Goal: Book appointment/travel/reservation

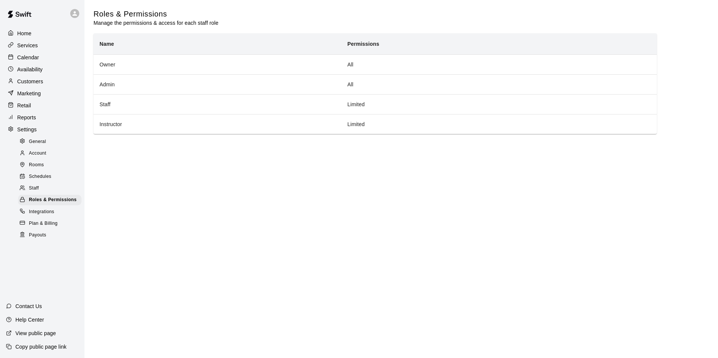
click at [33, 69] on p "Availability" at bounding box center [30, 70] width 26 height 8
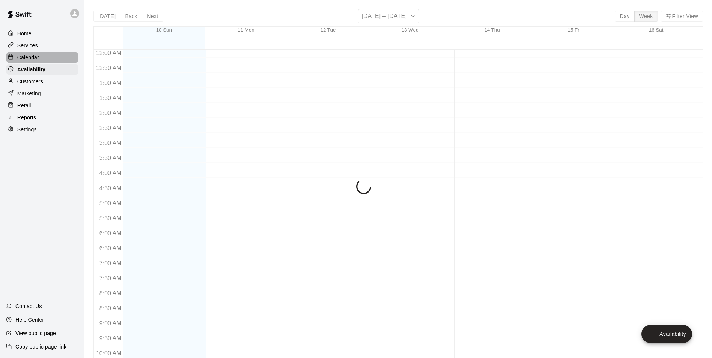
click at [36, 60] on p "Calendar" at bounding box center [28, 58] width 22 height 8
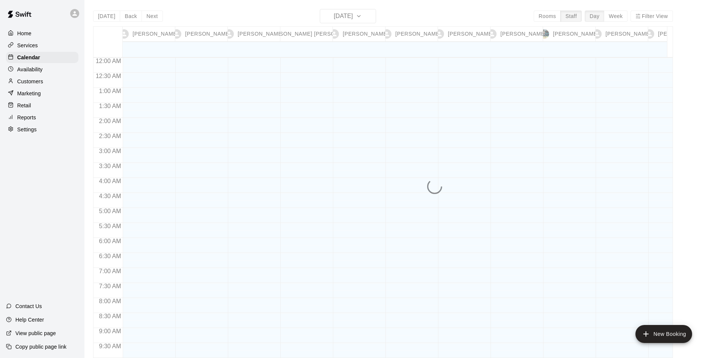
scroll to position [417, 0]
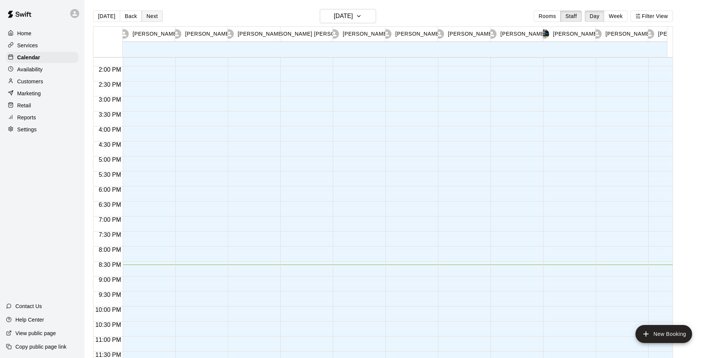
click at [153, 16] on button "Next" at bounding box center [152, 16] width 21 height 11
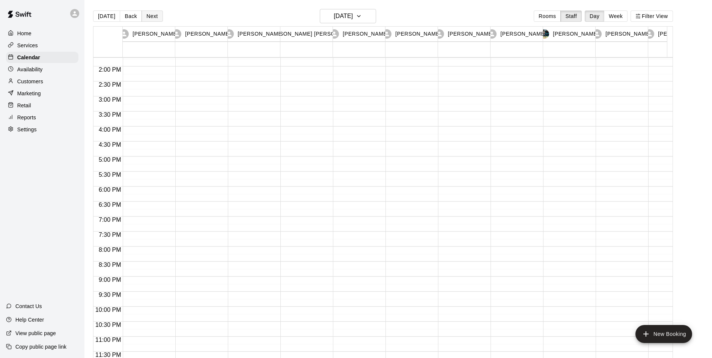
click at [154, 19] on button "Next" at bounding box center [152, 16] width 21 height 11
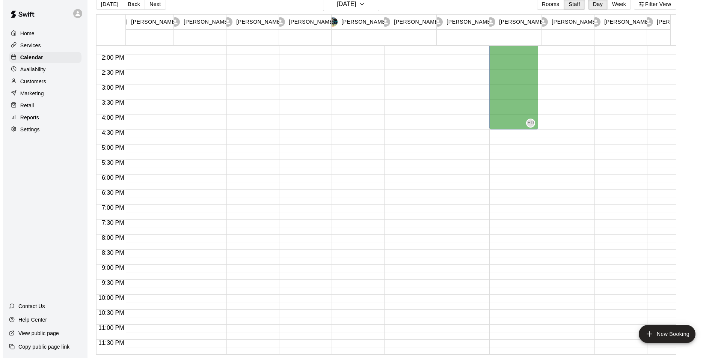
scroll to position [0, 449]
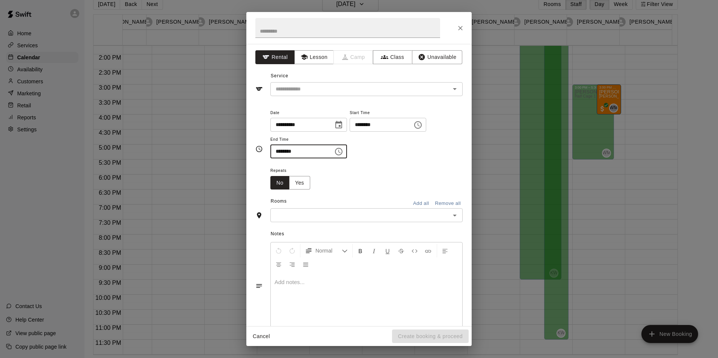
click at [322, 153] on input "********" at bounding box center [299, 152] width 58 height 14
click at [323, 57] on button "Lesson" at bounding box center [313, 57] width 39 height 14
click at [393, 100] on div "**********" at bounding box center [358, 185] width 225 height 282
click at [380, 97] on div "**********" at bounding box center [358, 185] width 225 height 282
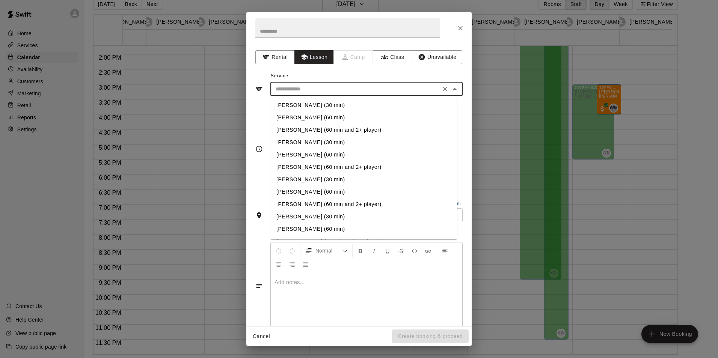
click at [375, 92] on input "text" at bounding box center [356, 88] width 166 height 9
click at [325, 114] on li "[PERSON_NAME] (60 min)" at bounding box center [363, 117] width 187 height 12
type input "**********"
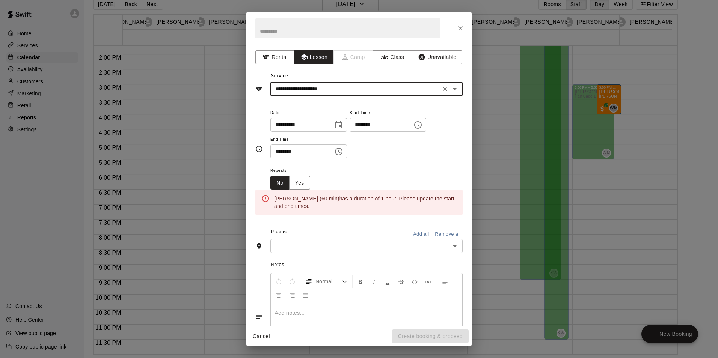
click at [362, 252] on div "​" at bounding box center [366, 246] width 192 height 14
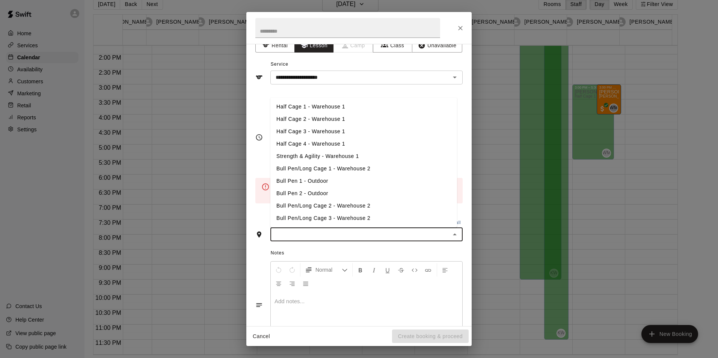
scroll to position [0, 0]
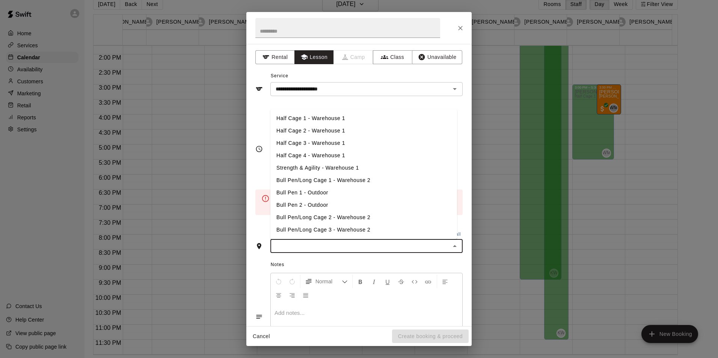
click at [368, 122] on li "Half Cage 1 - Warehouse 1" at bounding box center [363, 118] width 187 height 12
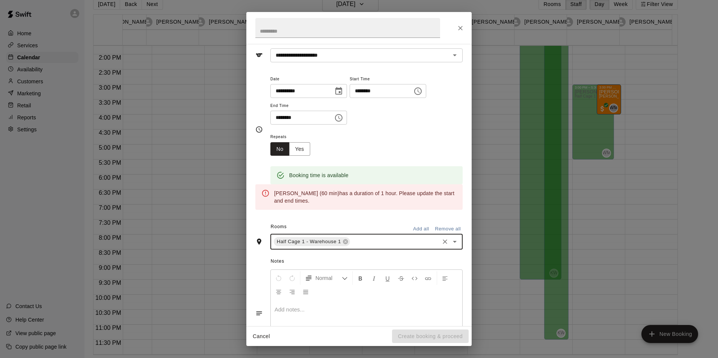
scroll to position [75, 0]
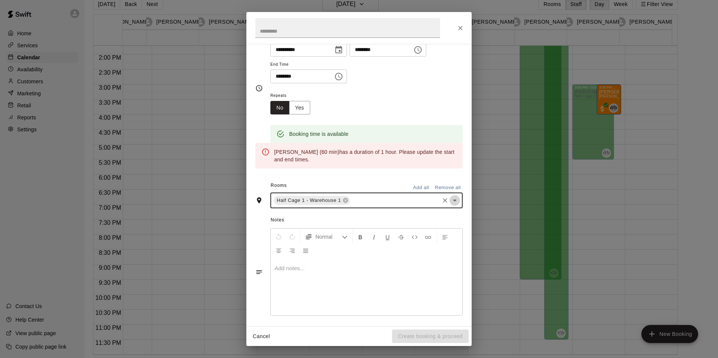
click at [450, 201] on icon "Open" at bounding box center [454, 200] width 9 height 9
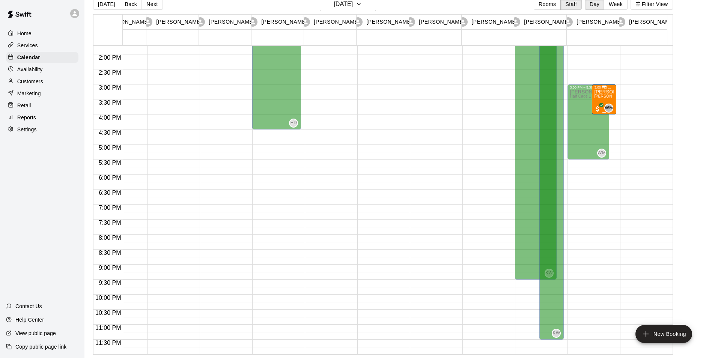
click at [604, 92] on p "[PERSON_NAME]" at bounding box center [604, 92] width 20 height 0
click at [612, 89] on div at bounding box center [359, 179] width 718 height 358
click at [612, 89] on div at bounding box center [356, 179] width 712 height 358
click at [606, 86] on div at bounding box center [604, 86] width 20 height 1
click at [612, 102] on div at bounding box center [359, 179] width 718 height 358
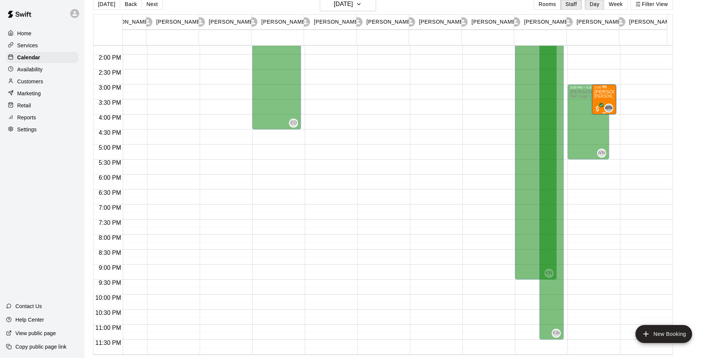
click at [603, 86] on div at bounding box center [605, 86] width 4 height 1
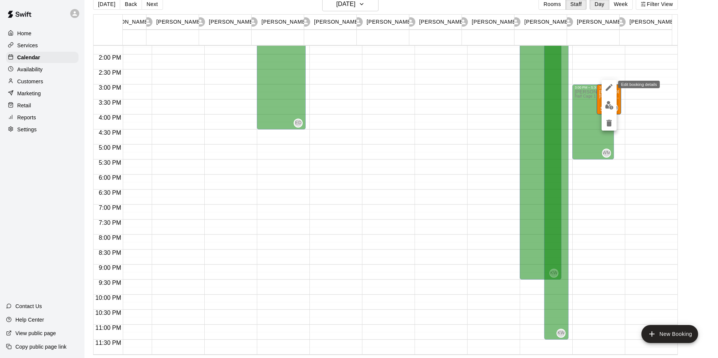
click at [607, 88] on icon "edit" at bounding box center [609, 87] width 7 height 7
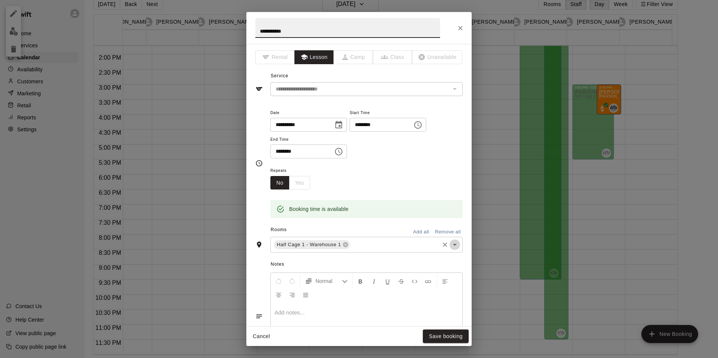
click at [450, 247] on icon "Open" at bounding box center [454, 244] width 9 height 9
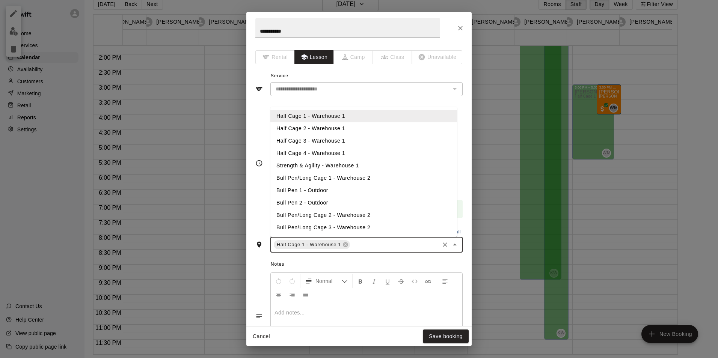
click at [392, 131] on li "Half Cage 2 - Warehouse 1" at bounding box center [363, 128] width 187 height 12
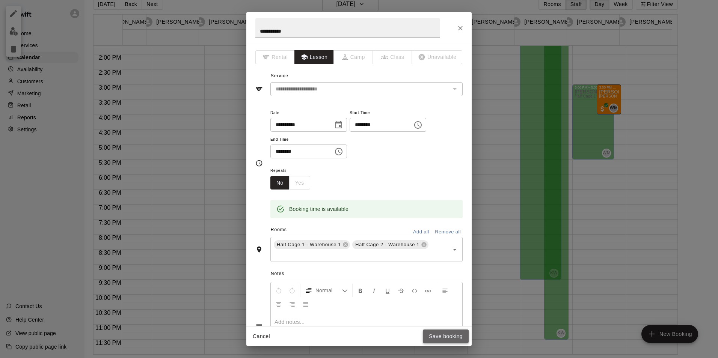
click at [434, 338] on button "Save booking" at bounding box center [446, 337] width 46 height 14
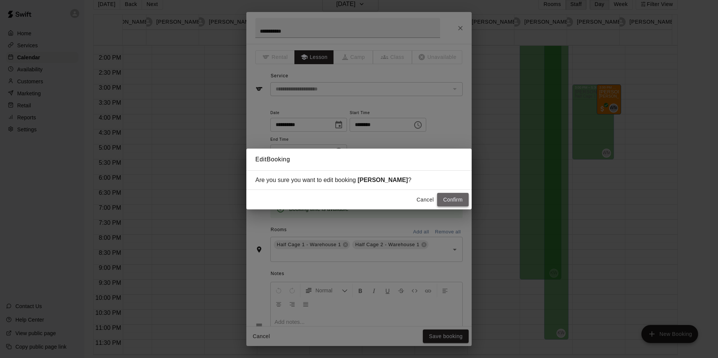
click at [449, 202] on button "Confirm" at bounding box center [453, 200] width 32 height 14
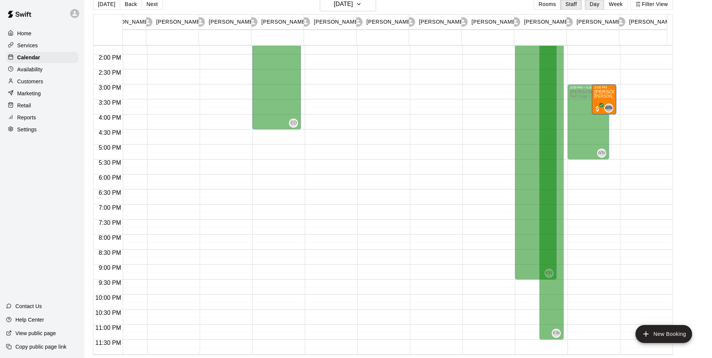
click at [611, 92] on p "[PERSON_NAME]" at bounding box center [604, 92] width 20 height 0
click at [600, 94] on icon "edit" at bounding box center [600, 94] width 9 height 9
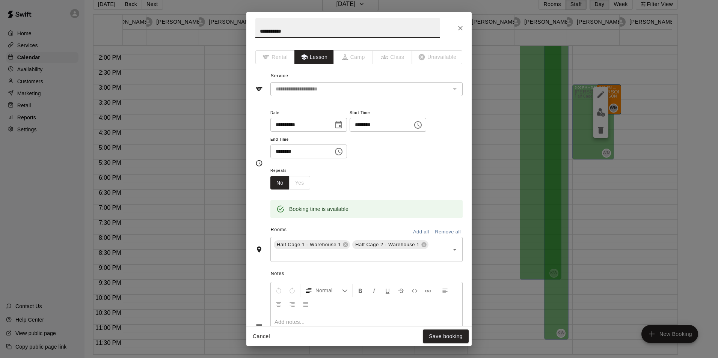
drag, startPoint x: 345, startPoint y: 30, endPoint x: 233, endPoint y: 32, distance: 111.1
click at [233, 32] on div "**********" at bounding box center [359, 179] width 718 height 358
click at [461, 24] on icon "Close" at bounding box center [460, 28] width 8 height 8
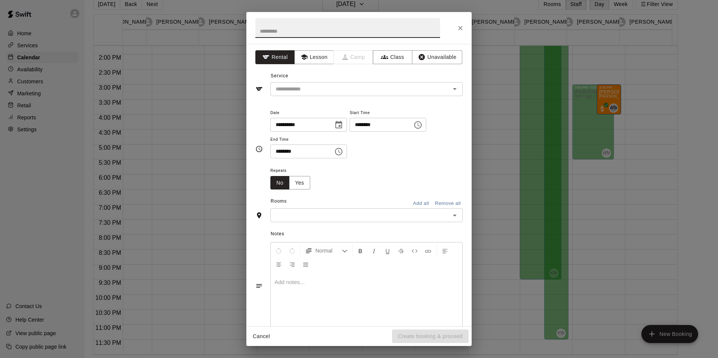
click at [303, 33] on input "text" at bounding box center [347, 28] width 185 height 20
click at [282, 96] on div "**********" at bounding box center [358, 185] width 225 height 282
click at [281, 91] on input "text" at bounding box center [356, 88] width 166 height 9
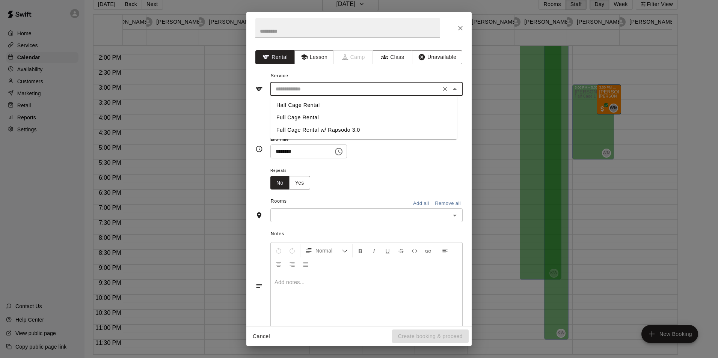
click at [307, 119] on li "Full Cage Rental" at bounding box center [363, 117] width 187 height 12
type input "**********"
click at [441, 90] on icon "Clear" at bounding box center [445, 89] width 8 height 8
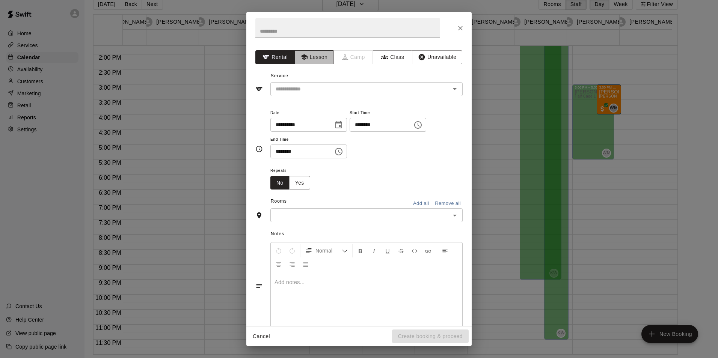
click at [309, 52] on button "Lesson" at bounding box center [313, 57] width 39 height 14
click at [330, 86] on input "text" at bounding box center [356, 88] width 166 height 9
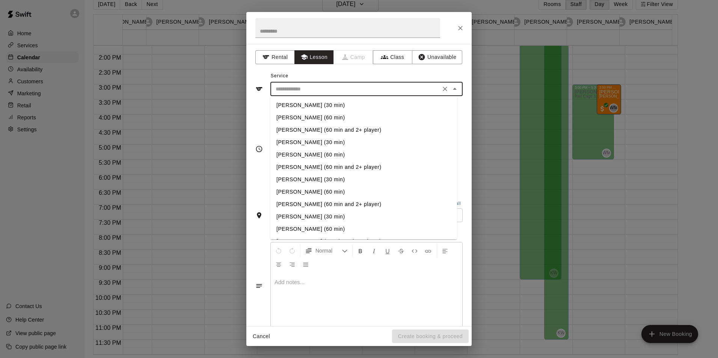
click at [323, 117] on li "[PERSON_NAME] (60 min)" at bounding box center [363, 117] width 187 height 12
type input "**********"
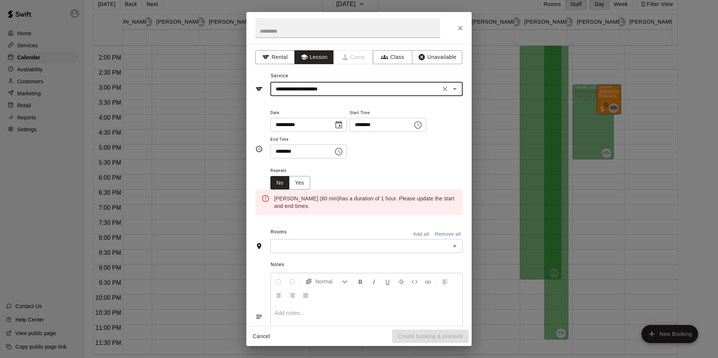
click at [288, 251] on input "text" at bounding box center [360, 245] width 175 height 9
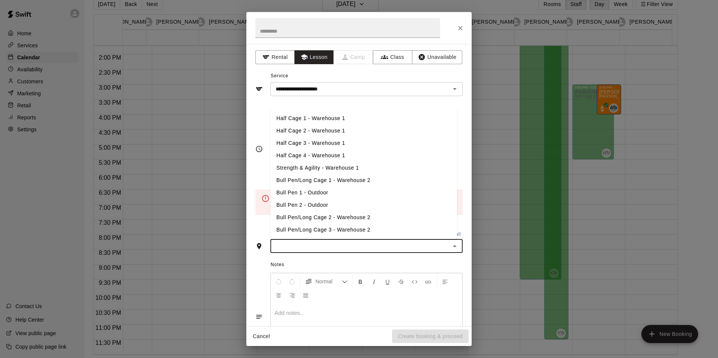
click at [319, 122] on li "Half Cage 1 - Warehouse 1" at bounding box center [363, 118] width 187 height 12
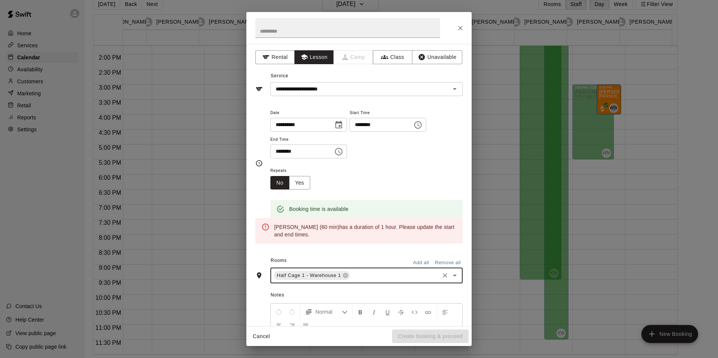
click at [369, 279] on input "text" at bounding box center [394, 275] width 87 height 9
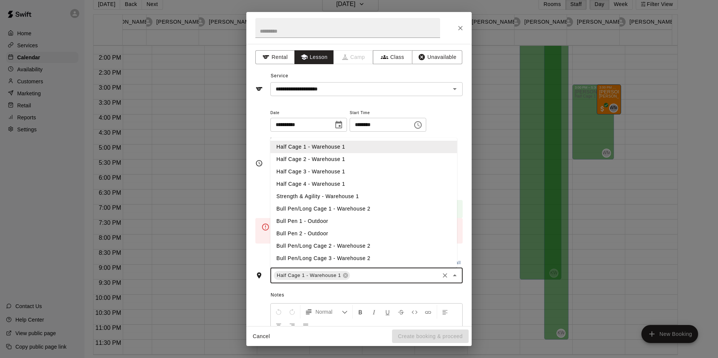
click at [338, 160] on li "Half Cage 2 - Warehouse 1" at bounding box center [363, 159] width 187 height 12
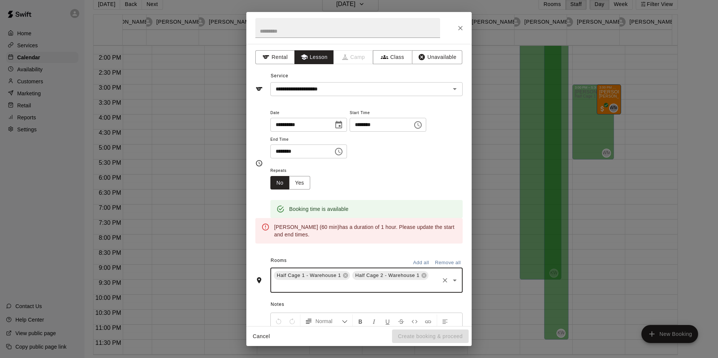
click at [389, 124] on input "********" at bounding box center [378, 125] width 58 height 14
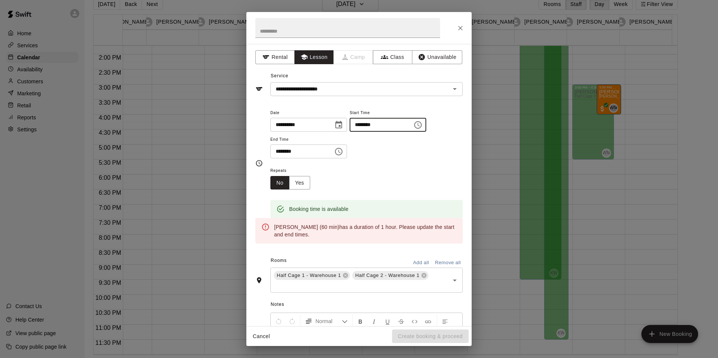
click at [377, 127] on input "********" at bounding box center [378, 125] width 58 height 14
type input "********"
click at [343, 153] on icon "Choose time, selected time is 4:45 PM" at bounding box center [338, 151] width 9 height 9
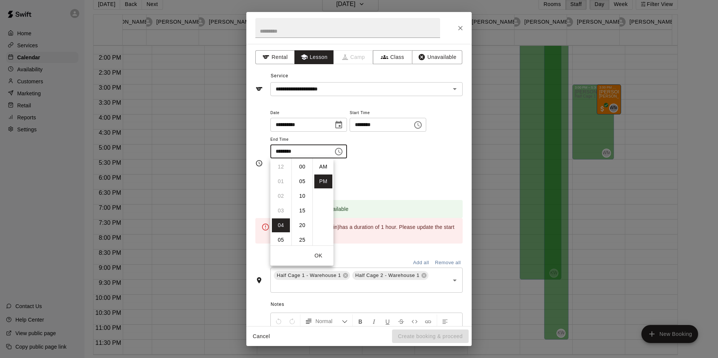
scroll to position [14, 0]
click at [280, 181] on li "05" at bounding box center [281, 182] width 18 height 14
drag, startPoint x: 301, startPoint y: 168, endPoint x: 305, endPoint y: 166, distance: 3.9
click at [301, 167] on li "00" at bounding box center [302, 167] width 18 height 14
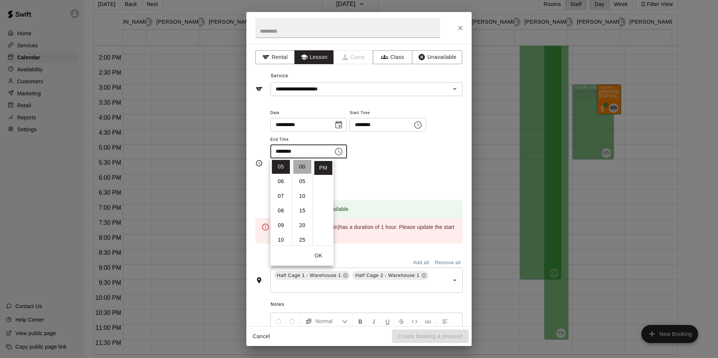
type input "********"
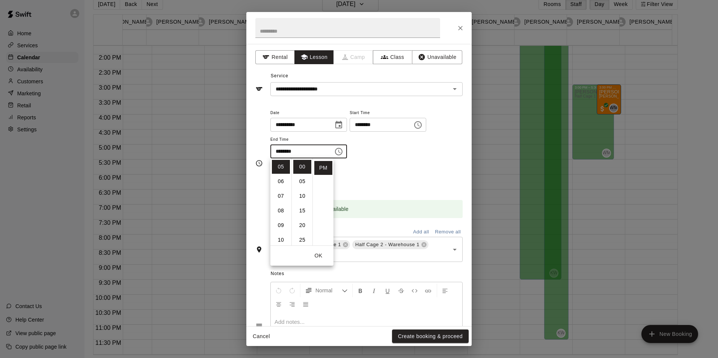
click at [410, 155] on div "**********" at bounding box center [366, 133] width 192 height 51
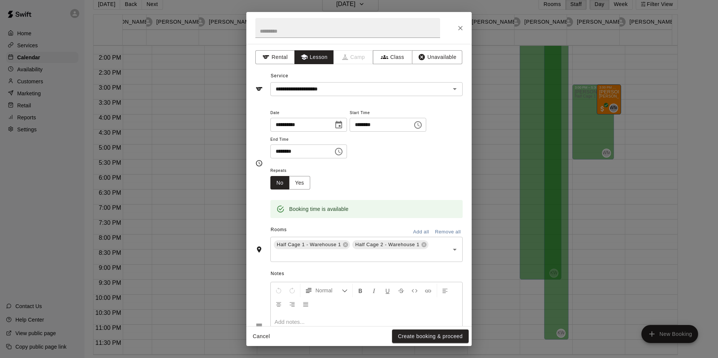
click at [385, 75] on div "**********" at bounding box center [358, 83] width 207 height 26
click at [282, 32] on input "text" at bounding box center [347, 28] width 185 height 20
type input "*"
drag, startPoint x: 350, startPoint y: 36, endPoint x: 184, endPoint y: 18, distance: 167.2
click at [184, 18] on div "**********" at bounding box center [359, 179] width 718 height 358
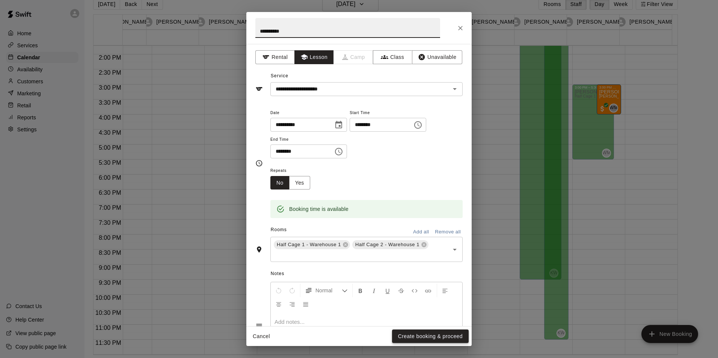
type input "**********"
click at [422, 336] on button "Create booking & proceed" at bounding box center [430, 337] width 77 height 14
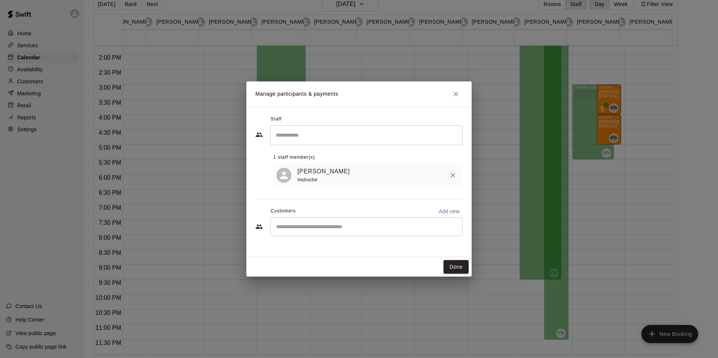
click at [347, 139] on input "Search staff" at bounding box center [366, 135] width 185 height 13
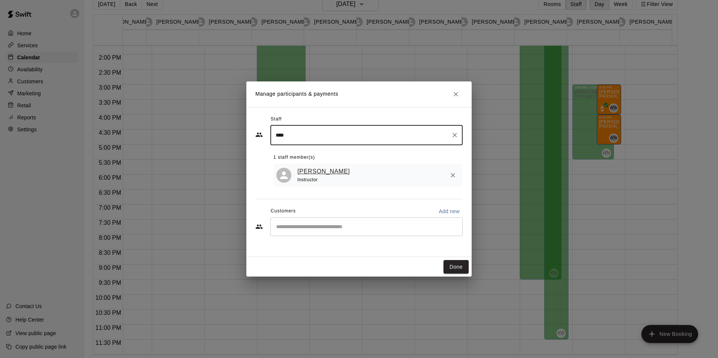
type input "****"
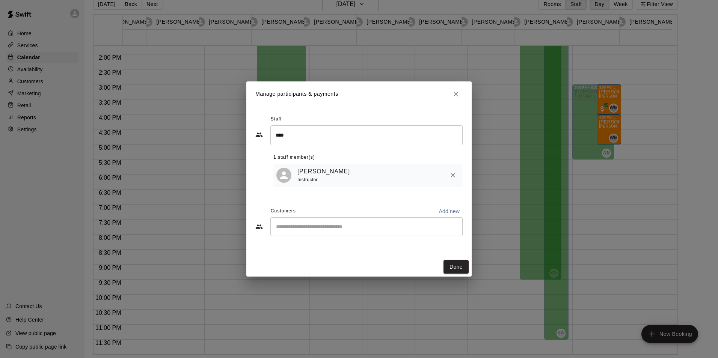
click at [310, 227] on input "Start typing to search customers..." at bounding box center [366, 227] width 185 height 8
click at [314, 175] on link "[PERSON_NAME]" at bounding box center [323, 172] width 53 height 10
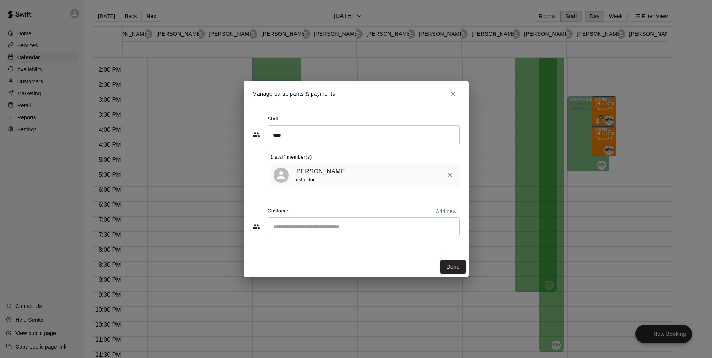
select select "**"
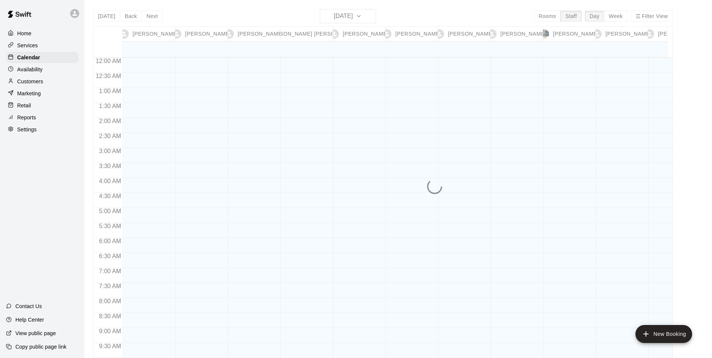
scroll to position [417, 0]
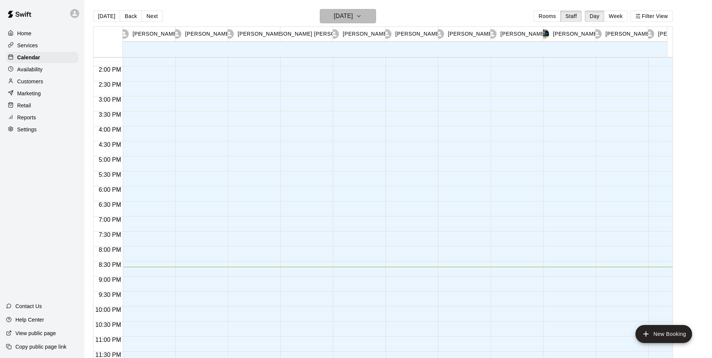
click at [368, 18] on button "[DATE]" at bounding box center [348, 16] width 56 height 14
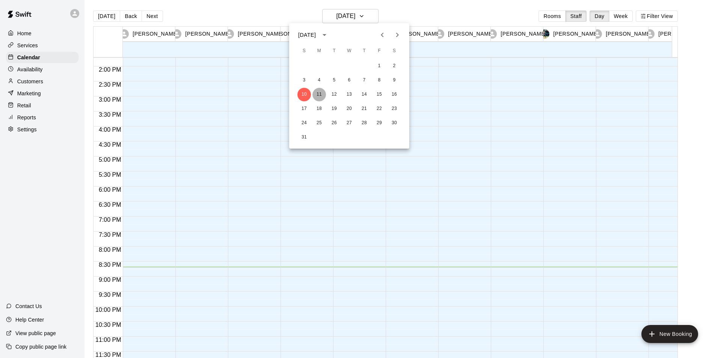
click at [320, 93] on button "11" at bounding box center [319, 95] width 14 height 14
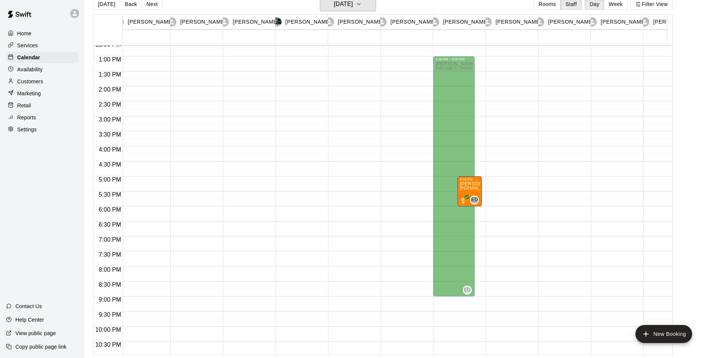
scroll to position [0, 449]
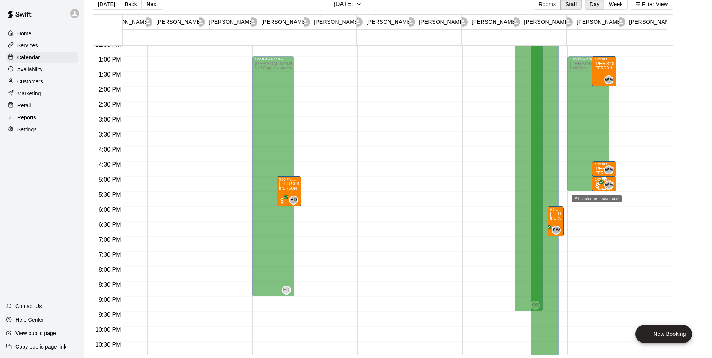
click at [597, 187] on span "All customers have paid" at bounding box center [598, 186] width 8 height 8
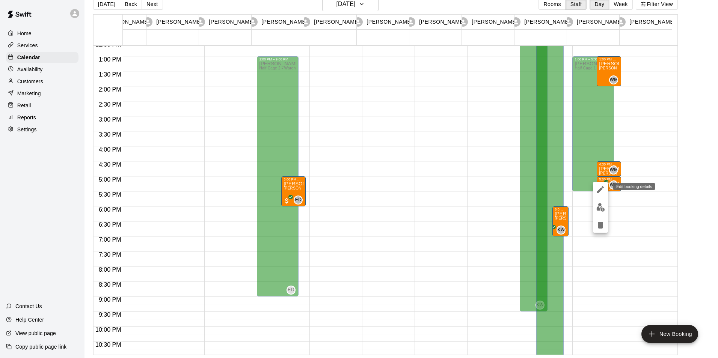
click at [598, 190] on icon "edit" at bounding box center [600, 189] width 9 height 9
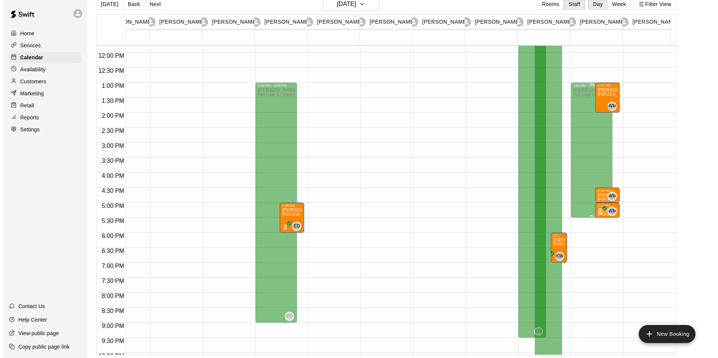
scroll to position [342, 449]
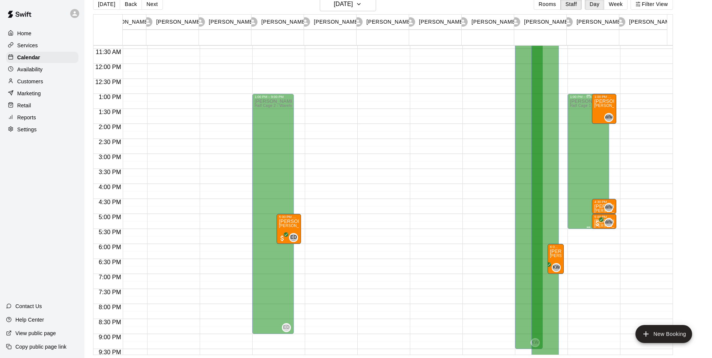
click at [599, 157] on div "[PERSON_NAME] Half Cage 1 - Warehouse 1, Half Cage 2 - Warehouse 1, Half Cage 3…" at bounding box center [588, 278] width 37 height 358
click at [601, 160] on div "[PERSON_NAME] Half Cage 1 - Warehouse 1, Half Cage 2 - Warehouse 1, Half Cage 3…" at bounding box center [588, 278] width 37 height 358
click at [601, 159] on div "[PERSON_NAME] Half Cage 1 - Warehouse 1, Half Cage 2 - Warehouse 1, Half Cage 3…" at bounding box center [588, 278] width 37 height 358
click at [601, 171] on div "[PERSON_NAME] Half Cage 1 - Warehouse 1, Half Cage 2 - Warehouse 1, Half Cage 3…" at bounding box center [588, 278] width 37 height 358
click at [615, 169] on div "1:00 PM – 5:30 PM [PERSON_NAME] Half Cage 1 - Warehouse 1, Half Cage 2 - Wareho…" at bounding box center [592, 63] width 49 height 721
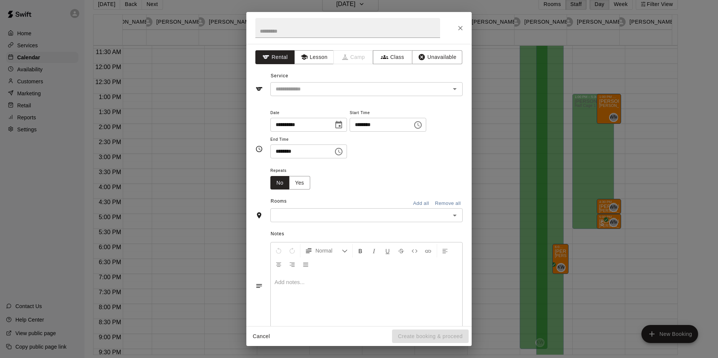
click at [613, 172] on div "**********" at bounding box center [359, 179] width 718 height 358
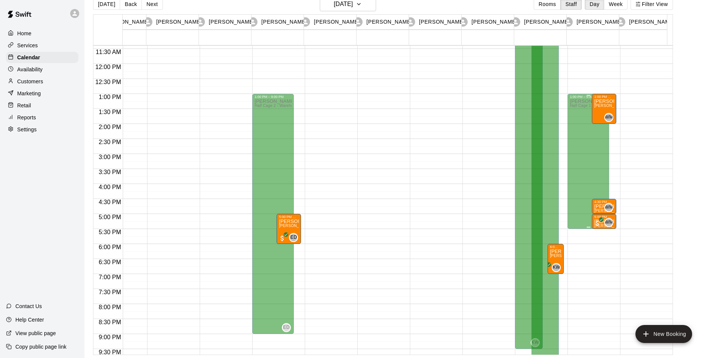
click at [604, 176] on div "[PERSON_NAME] Half Cage 1 - Warehouse 1, Half Cage 2 - Warehouse 1, Half Cage 3…" at bounding box center [588, 278] width 37 height 358
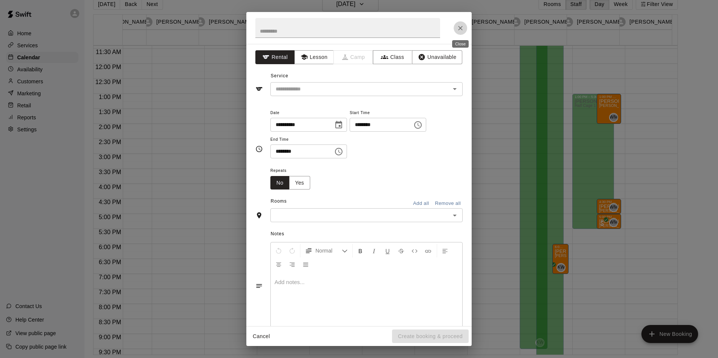
click at [458, 27] on icon "Close" at bounding box center [460, 28] width 8 height 8
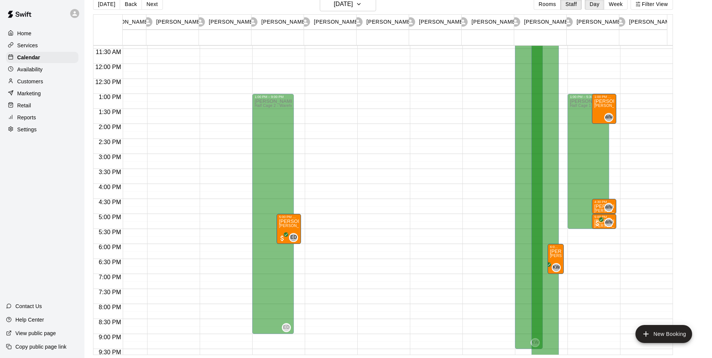
click at [609, 171] on div "1:00 PM – 5:30 PM [PERSON_NAME] Half Cage 1 - Warehouse 1, Half Cage 2 - Wareho…" at bounding box center [592, 63] width 49 height 721
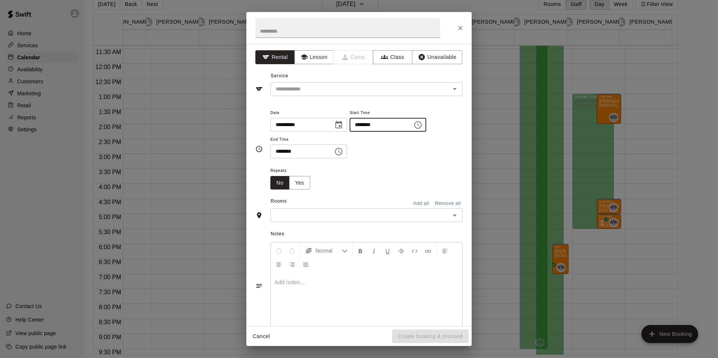
click at [387, 124] on input "********" at bounding box center [378, 125] width 58 height 14
click at [375, 124] on input "********" at bounding box center [378, 125] width 58 height 14
type input "********"
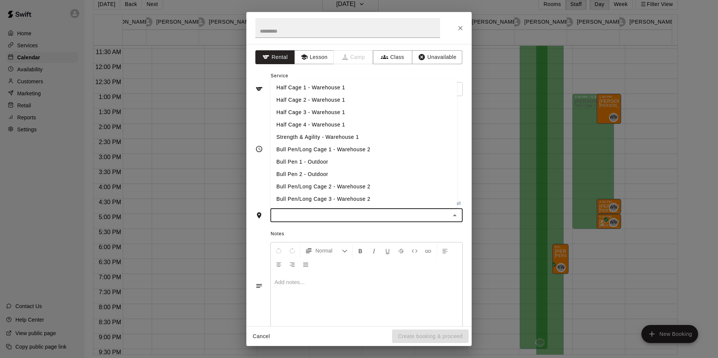
click at [287, 214] on input "text" at bounding box center [360, 215] width 175 height 9
click at [333, 90] on li "Half Cage 1 - Warehouse 1" at bounding box center [363, 87] width 187 height 12
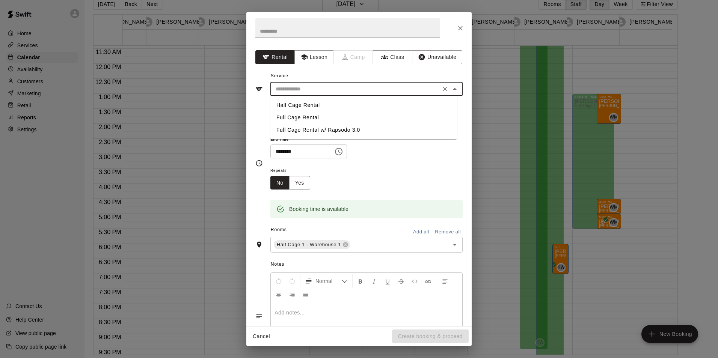
click at [332, 89] on input "text" at bounding box center [356, 88] width 166 height 9
click at [316, 55] on button "Lesson" at bounding box center [313, 57] width 39 height 14
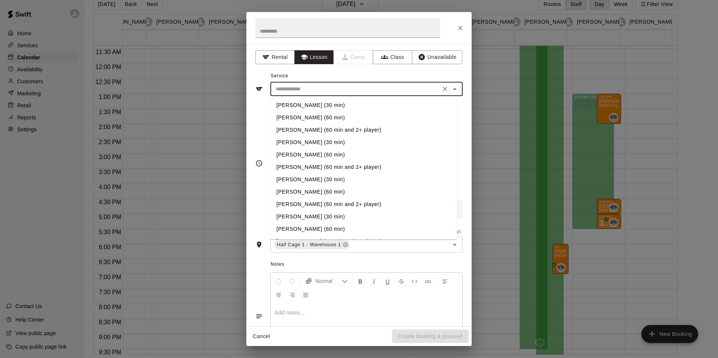
click at [307, 92] on input "text" at bounding box center [356, 88] width 166 height 9
click at [303, 116] on li "[PERSON_NAME] (60 min)" at bounding box center [363, 117] width 187 height 12
type input "**********"
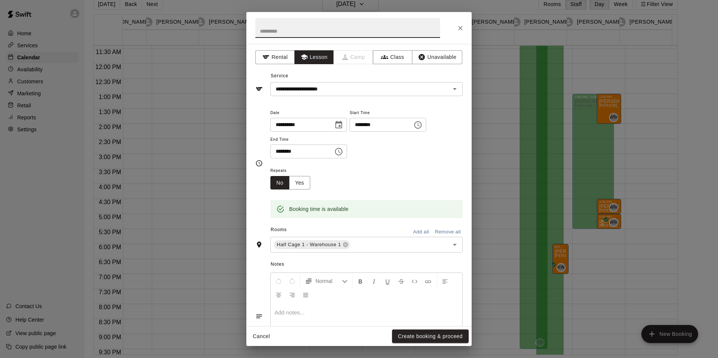
click at [310, 27] on input "text" at bounding box center [347, 28] width 185 height 20
type input "**********"
click at [449, 339] on button "Create booking & proceed" at bounding box center [430, 337] width 77 height 14
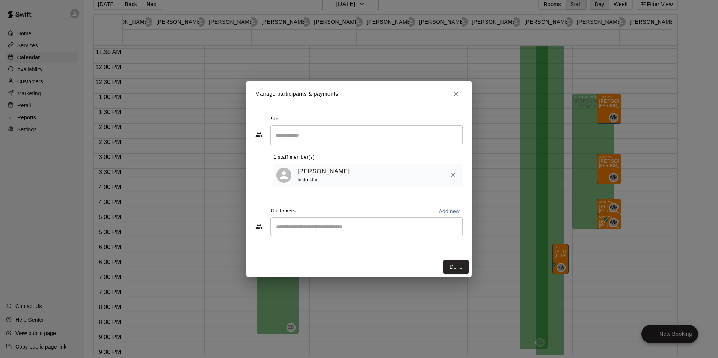
click at [374, 133] on input "Search staff" at bounding box center [366, 135] width 185 height 13
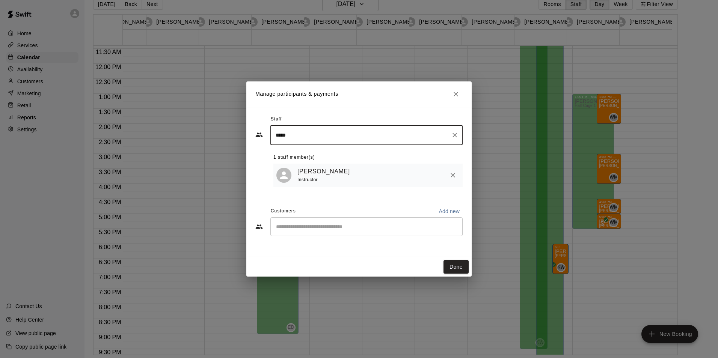
type input "*****"
click at [328, 173] on link "[PERSON_NAME]" at bounding box center [323, 172] width 53 height 10
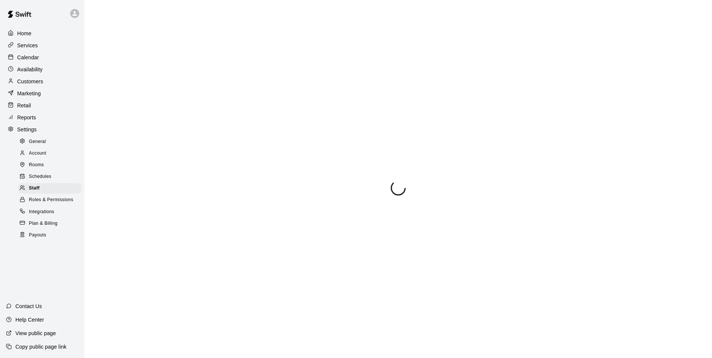
select select "**"
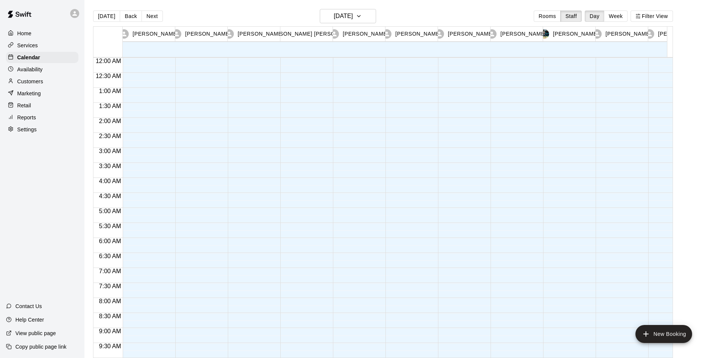
scroll to position [417, 0]
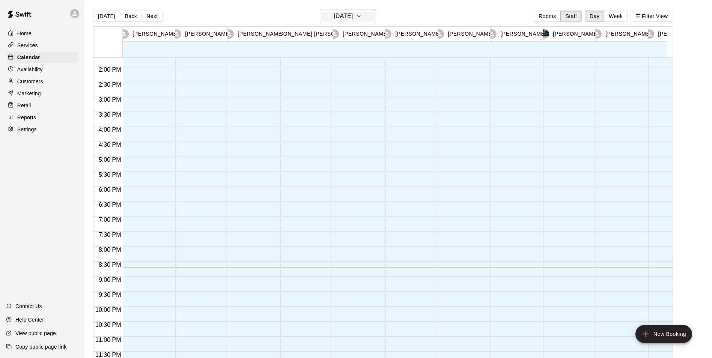
click at [362, 17] on icon "button" at bounding box center [359, 16] width 6 height 9
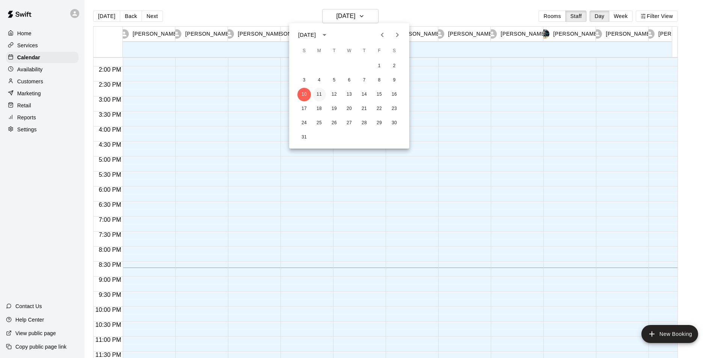
click at [321, 95] on button "11" at bounding box center [319, 95] width 14 height 14
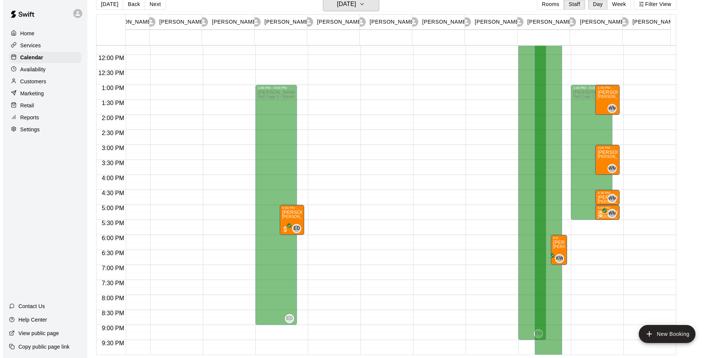
scroll to position [342, 449]
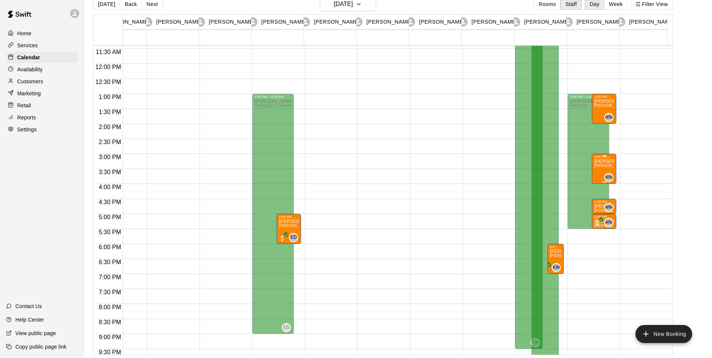
click at [600, 167] on span "[PERSON_NAME] (60 min) (Half Cage 1 - Warehouse 1)" at bounding box center [644, 166] width 100 height 4
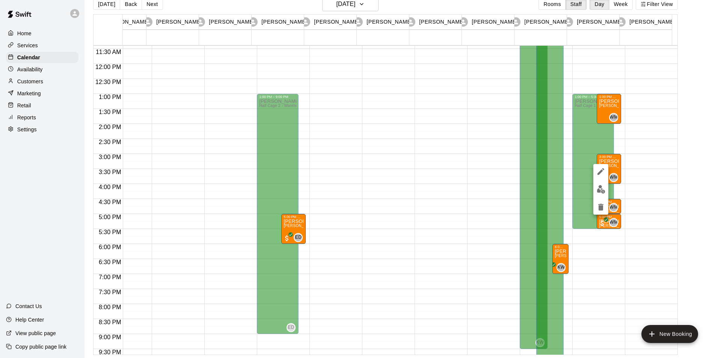
click at [485, 7] on div at bounding box center [359, 179] width 718 height 358
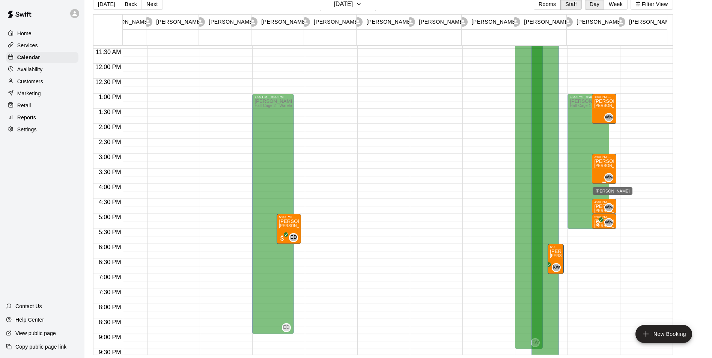
click at [609, 178] on span "WM" at bounding box center [609, 178] width 8 height 8
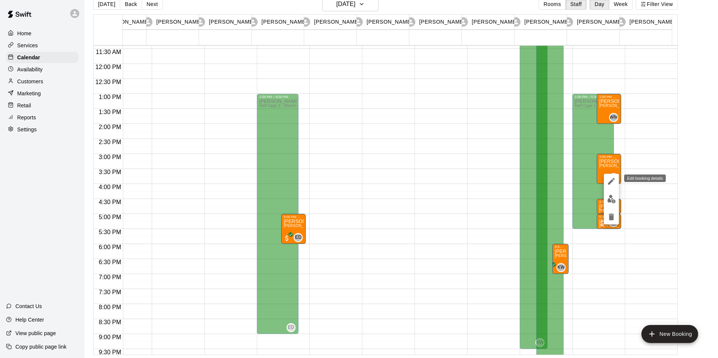
click at [611, 181] on icon "edit" at bounding box center [611, 181] width 7 height 7
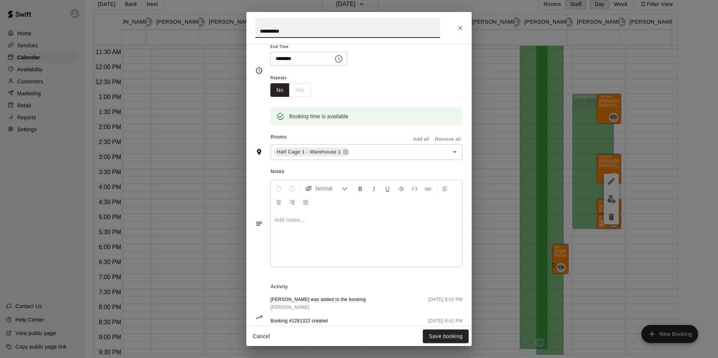
scroll to position [120, 0]
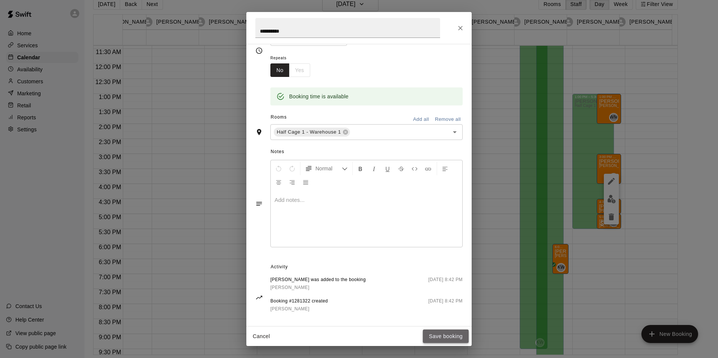
click at [437, 335] on button "Save booking" at bounding box center [446, 337] width 46 height 14
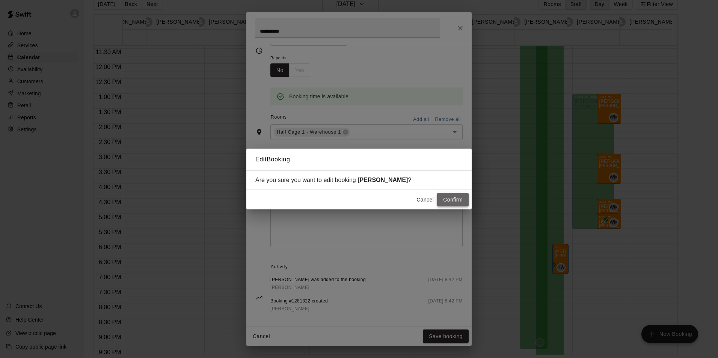
click at [446, 202] on button "Confirm" at bounding box center [453, 200] width 32 height 14
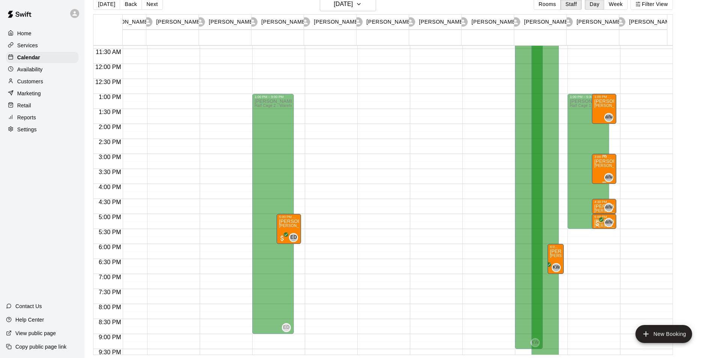
click at [602, 164] on span "[PERSON_NAME] (60 min) (Half Cage 1 - Warehouse 1)" at bounding box center [644, 166] width 100 height 4
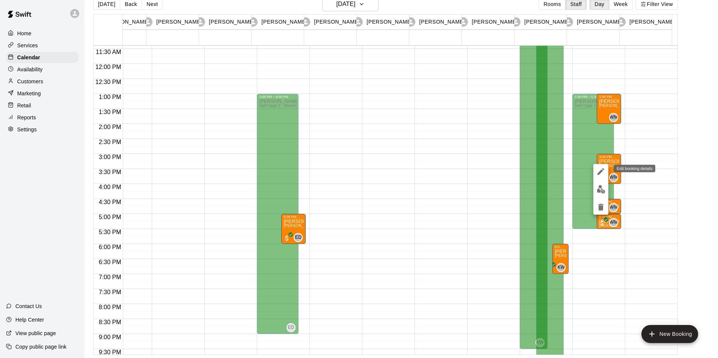
click at [600, 171] on icon "edit" at bounding box center [600, 171] width 7 height 7
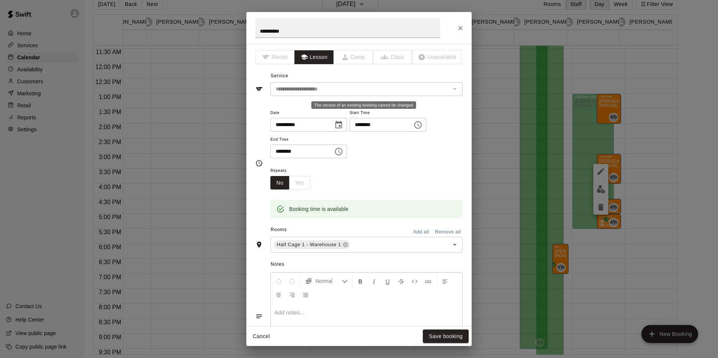
click at [452, 88] on div "The service of an existing booking cannot be changed" at bounding box center [454, 89] width 10 height 11
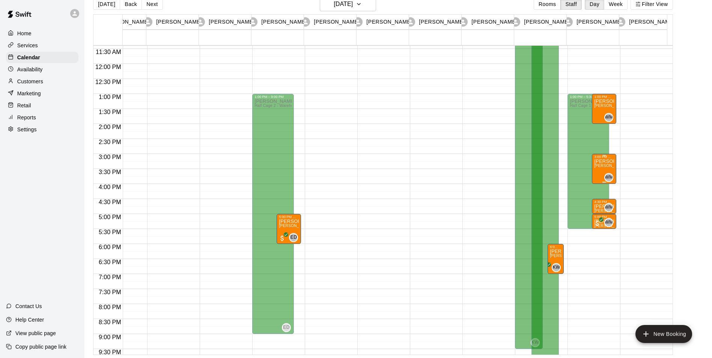
click at [603, 164] on span "[PERSON_NAME] (60 min) (Half Cage 1 - Warehouse 1)" at bounding box center [644, 166] width 100 height 4
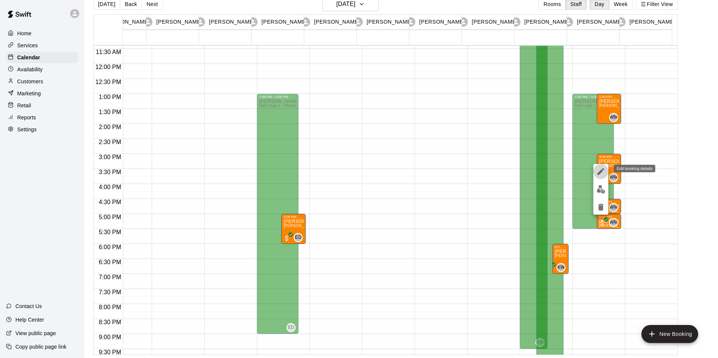
click at [602, 171] on icon "edit" at bounding box center [600, 171] width 7 height 7
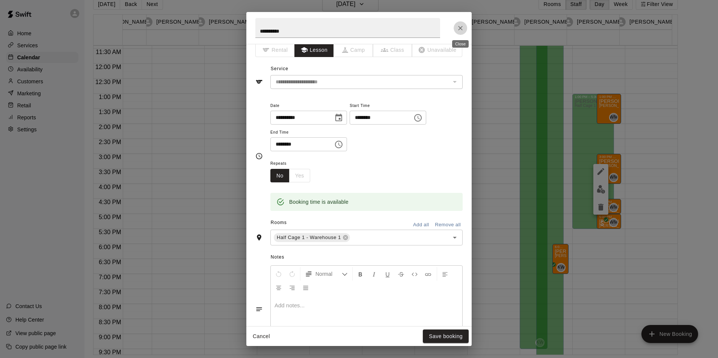
click at [462, 30] on icon "Close" at bounding box center [460, 28] width 8 height 8
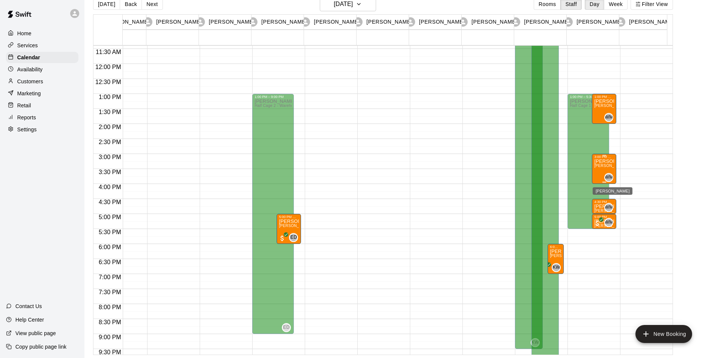
click at [607, 175] on span "WM" at bounding box center [609, 178] width 8 height 8
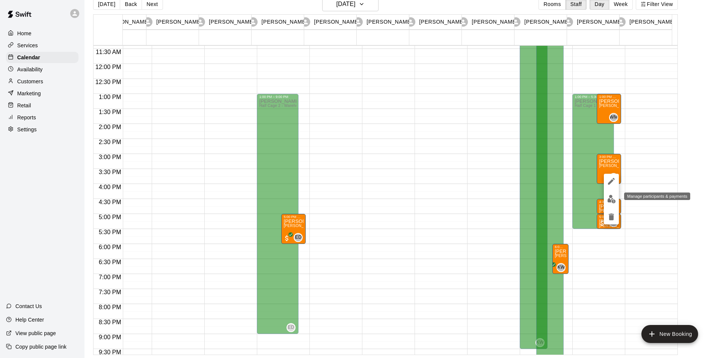
click at [612, 198] on img "edit" at bounding box center [611, 199] width 9 height 9
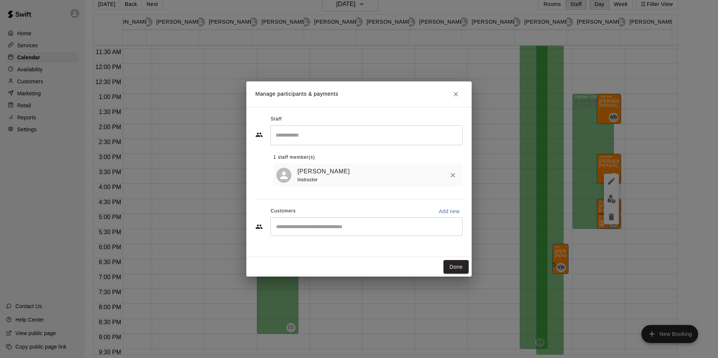
click at [323, 138] on input "Search staff" at bounding box center [366, 135] width 185 height 13
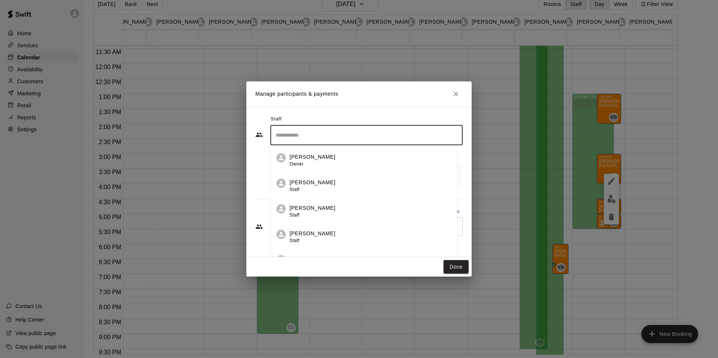
click at [367, 117] on div "Staff" at bounding box center [358, 119] width 207 height 12
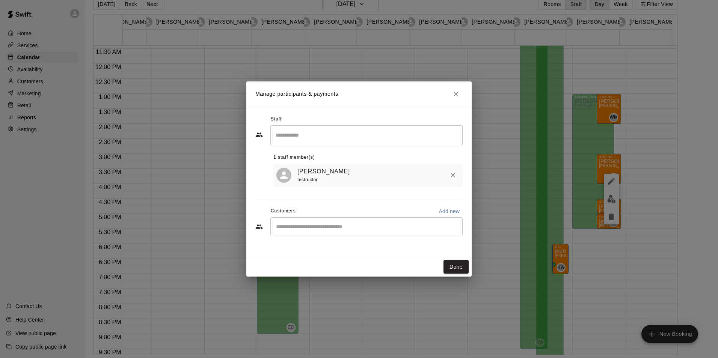
click at [375, 175] on div "[PERSON_NAME] Instructor" at bounding box center [378, 176] width 162 height 18
click at [278, 181] on span at bounding box center [283, 175] width 15 height 15
click at [291, 226] on input "Start typing to search customers..." at bounding box center [366, 227] width 185 height 8
type input "*******"
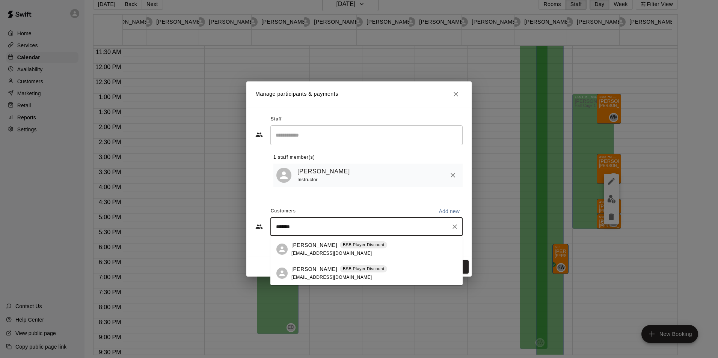
click at [425, 246] on div "[PERSON_NAME] BSB Player Discount [EMAIL_ADDRESS][DOMAIN_NAME]" at bounding box center [373, 249] width 165 height 16
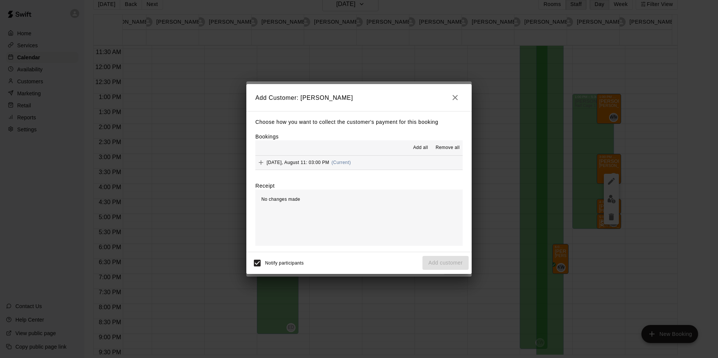
click at [386, 238] on div "No changes made" at bounding box center [358, 218] width 207 height 56
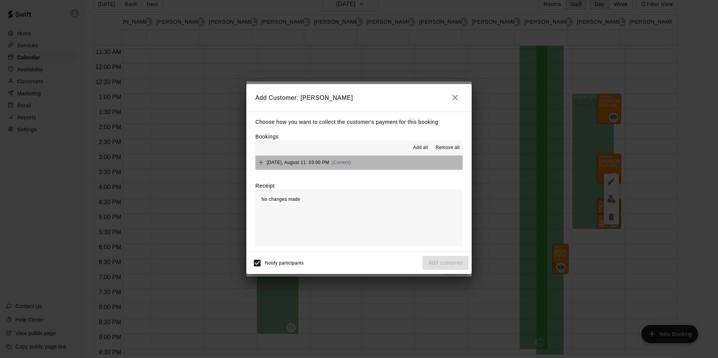
click at [423, 164] on button "[DATE], August 11: 03:00 PM (Current)" at bounding box center [358, 163] width 207 height 14
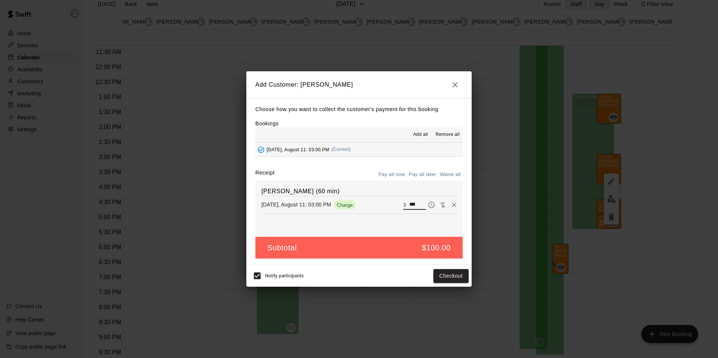
click at [413, 203] on input "***" at bounding box center [417, 205] width 17 height 10
drag, startPoint x: 414, startPoint y: 204, endPoint x: 397, endPoint y: 200, distance: 17.7
click at [397, 200] on div "[DATE], August 11: 03:00 PM Charge ​ $ ***" at bounding box center [358, 204] width 195 height 11
type input "*"
click at [374, 280] on div "Notify participants Add customer" at bounding box center [358, 276] width 219 height 16
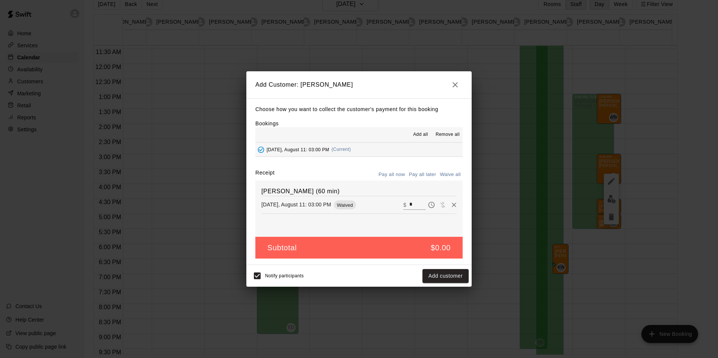
click at [411, 276] on div "Notify participants Add customer" at bounding box center [358, 276] width 219 height 16
click at [438, 277] on button "Add customer" at bounding box center [445, 276] width 46 height 14
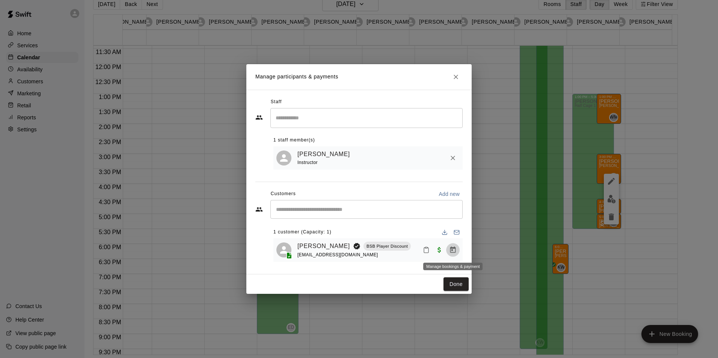
click at [451, 251] on icon "Manage bookings & payment" at bounding box center [453, 250] width 6 height 6
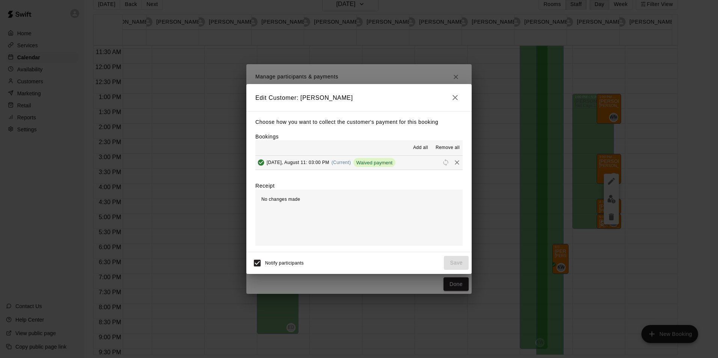
click at [337, 205] on div "No changes made" at bounding box center [358, 218] width 207 height 56
click at [300, 148] on div "Add all Remove all" at bounding box center [358, 147] width 207 height 15
click at [309, 236] on div "No changes made" at bounding box center [358, 218] width 207 height 56
click at [346, 141] on div "Add all Remove all" at bounding box center [358, 147] width 207 height 15
click at [333, 153] on div "Add all Remove all" at bounding box center [358, 147] width 207 height 15
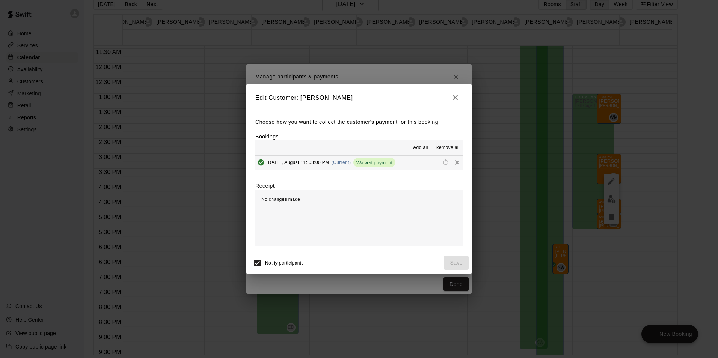
drag, startPoint x: 408, startPoint y: 217, endPoint x: 403, endPoint y: 196, distance: 21.2
click at [407, 217] on div "No changes made" at bounding box center [358, 218] width 207 height 56
drag, startPoint x: 300, startPoint y: 225, endPoint x: 308, endPoint y: 239, distance: 16.0
click at [300, 225] on div "No changes made" at bounding box center [358, 218] width 207 height 56
click at [299, 202] on span "No changes made" at bounding box center [280, 199] width 39 height 5
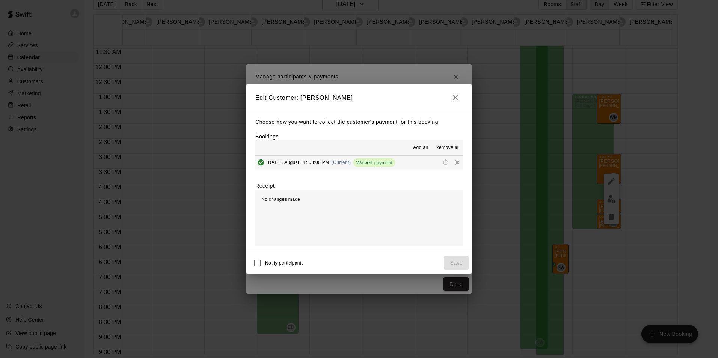
drag, startPoint x: 293, startPoint y: 214, endPoint x: 300, endPoint y: 213, distance: 7.6
click at [300, 213] on div "No changes made" at bounding box center [358, 218] width 207 height 56
click at [341, 197] on div "No changes made" at bounding box center [358, 218] width 207 height 56
click at [337, 202] on div "No changes made" at bounding box center [358, 218] width 207 height 56
click at [335, 200] on div "No changes made" at bounding box center [358, 218] width 207 height 56
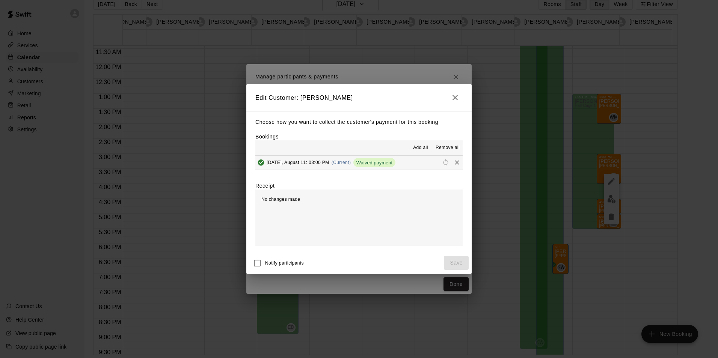
click at [336, 196] on div "No changes made" at bounding box center [358, 218] width 207 height 56
click at [340, 196] on div "No changes made" at bounding box center [358, 218] width 207 height 56
drag, startPoint x: 300, startPoint y: 223, endPoint x: 293, endPoint y: 204, distance: 19.7
click at [300, 222] on div "No changes made" at bounding box center [358, 218] width 207 height 56
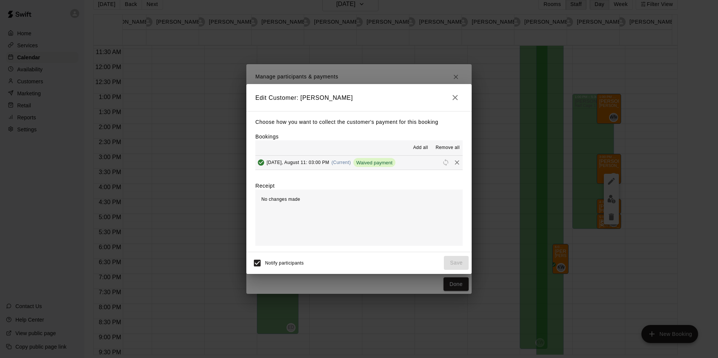
click at [293, 202] on span "No changes made" at bounding box center [280, 199] width 39 height 5
click at [302, 195] on div "No changes made" at bounding box center [358, 218] width 207 height 56
click at [458, 97] on icon "button" at bounding box center [454, 97] width 9 height 9
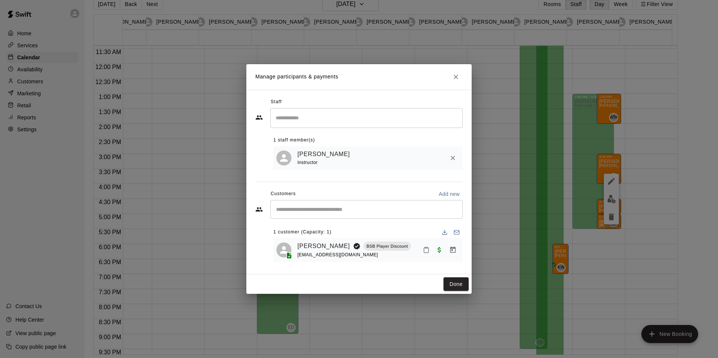
click at [610, 183] on div "Manage participants & payments Staff ​ 1 staff member(s) [PERSON_NAME] Instruct…" at bounding box center [359, 179] width 718 height 358
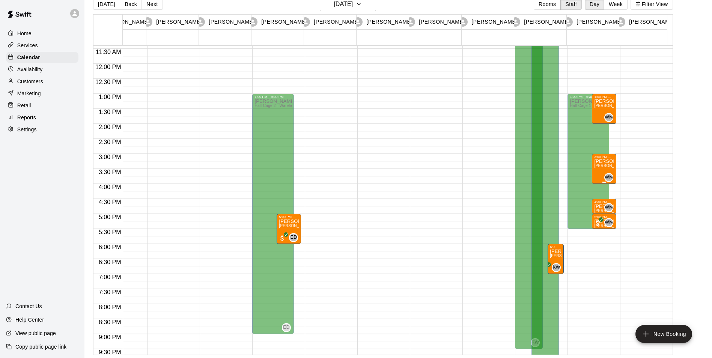
click at [609, 165] on span "[PERSON_NAME] (60 min) (Half Cage 1 - Warehouse 1)" at bounding box center [644, 166] width 100 height 4
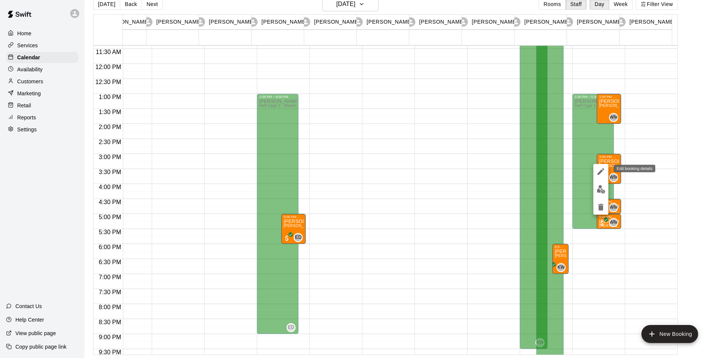
click at [602, 170] on icon "edit" at bounding box center [600, 171] width 9 height 9
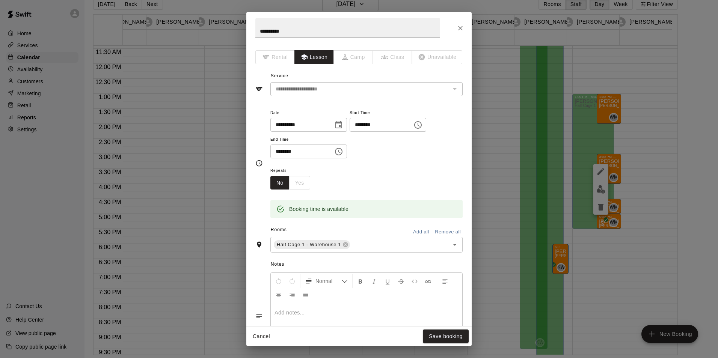
click at [303, 316] on p at bounding box center [366, 313] width 184 height 8
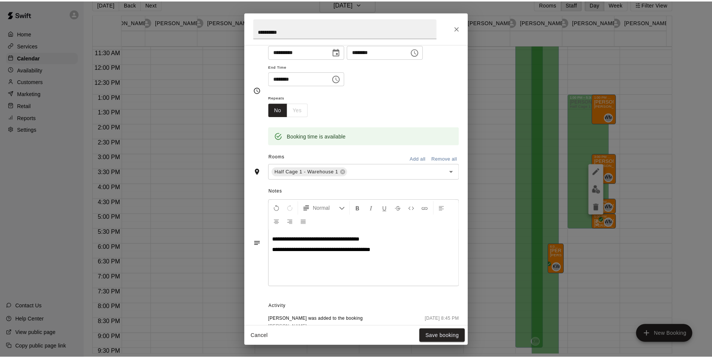
scroll to position [67, 0]
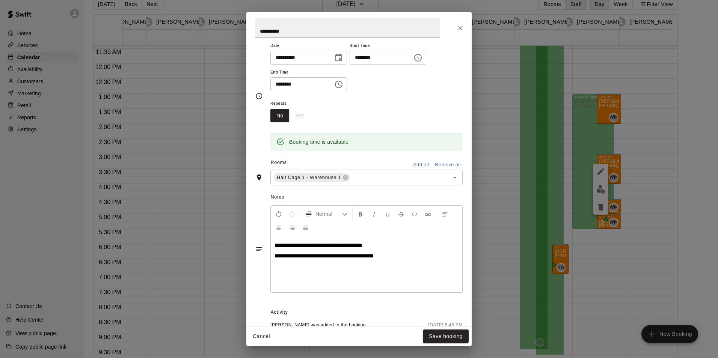
drag, startPoint x: 352, startPoint y: 259, endPoint x: 359, endPoint y: 256, distance: 6.7
click at [352, 259] on span "**********" at bounding box center [323, 256] width 99 height 6
click at [442, 339] on button "Save booking" at bounding box center [446, 337] width 46 height 14
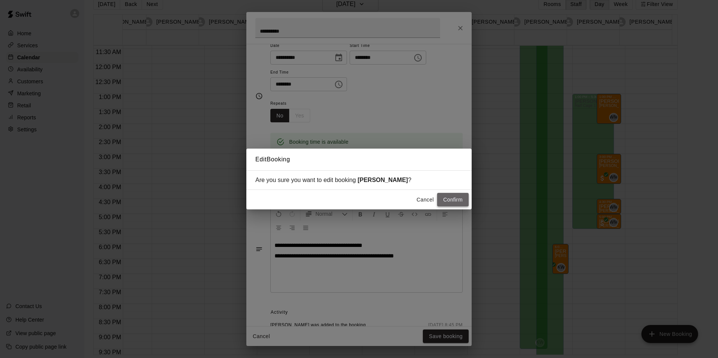
click at [459, 203] on button "Confirm" at bounding box center [453, 200] width 32 height 14
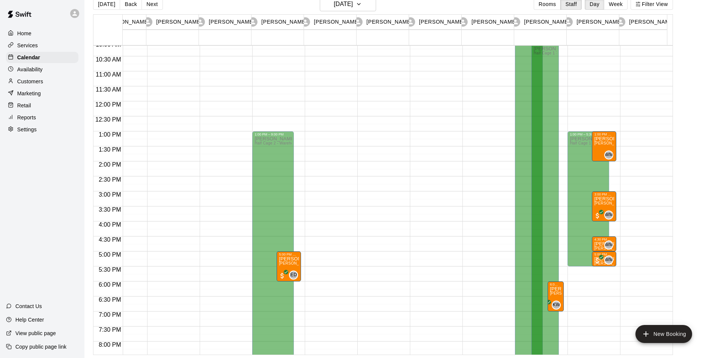
scroll to position [342, 449]
